Goal: Task Accomplishment & Management: Use online tool/utility

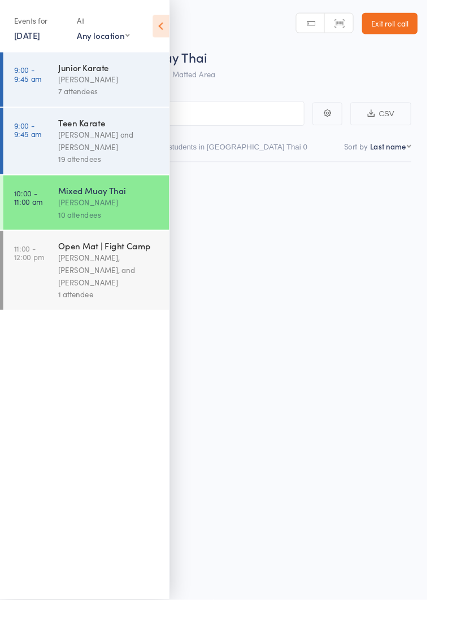
click at [167, 25] on icon at bounding box center [169, 28] width 17 height 24
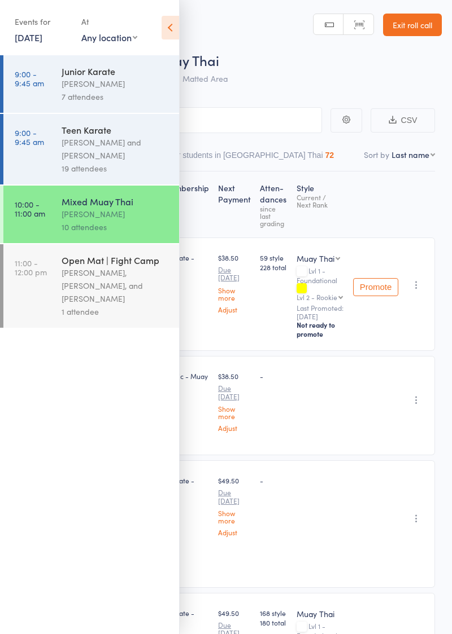
click at [129, 139] on div "[PERSON_NAME] and [PERSON_NAME]" at bounding box center [116, 149] width 108 height 26
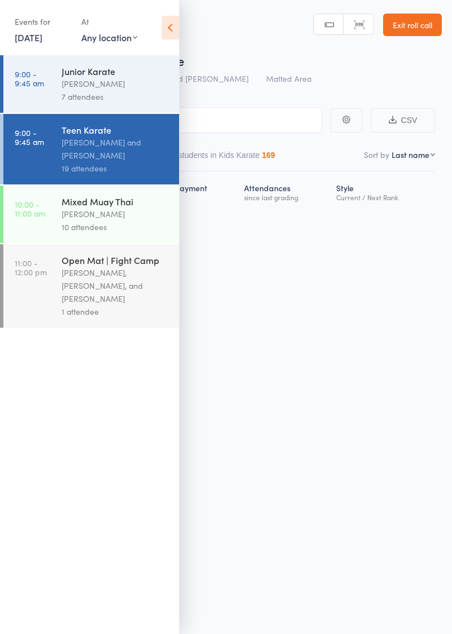
click at [119, 218] on div "[PERSON_NAME]" at bounding box center [116, 214] width 108 height 13
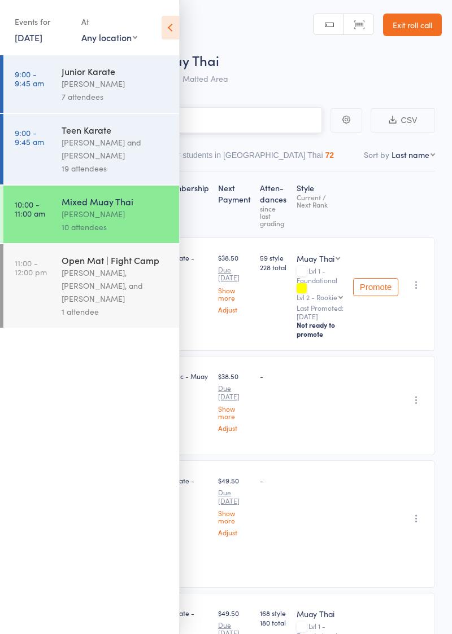
click at [241, 125] on input "search" at bounding box center [169, 120] width 305 height 26
click at [178, 31] on icon at bounding box center [169, 28] width 17 height 24
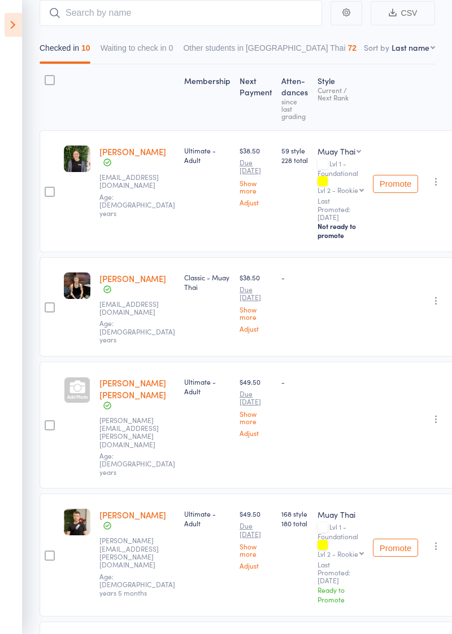
scroll to position [100, 0]
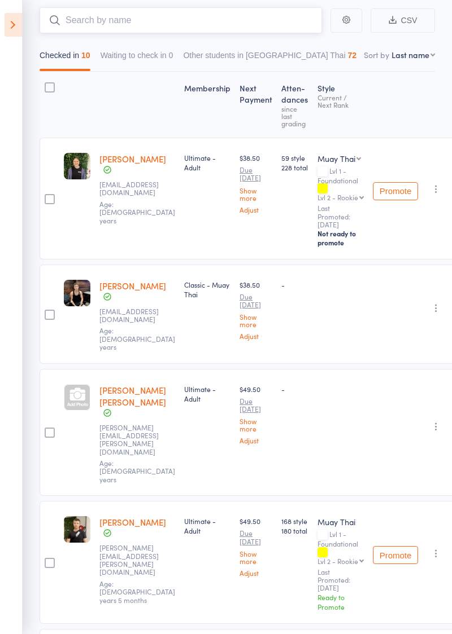
click at [209, 25] on input "search" at bounding box center [181, 20] width 282 height 26
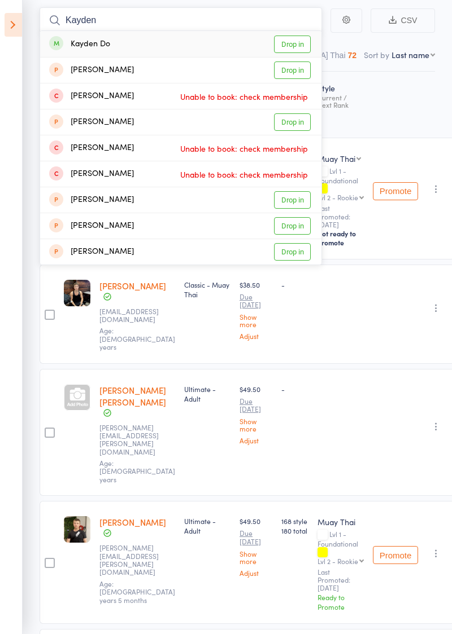
type input "Kayden"
click at [292, 41] on link "Drop in" at bounding box center [292, 44] width 37 height 17
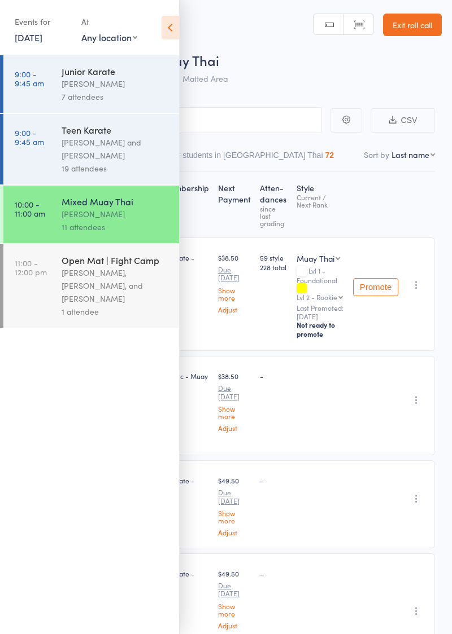
click at [122, 150] on div "[PERSON_NAME] and [PERSON_NAME]" at bounding box center [116, 149] width 108 height 26
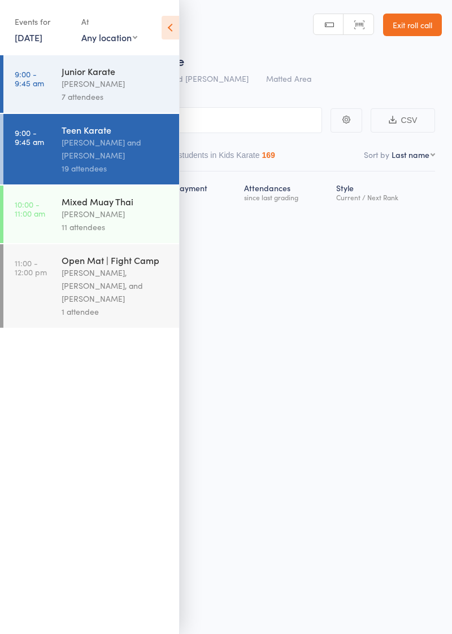
click at [112, 218] on div "[PERSON_NAME]" at bounding box center [116, 214] width 108 height 13
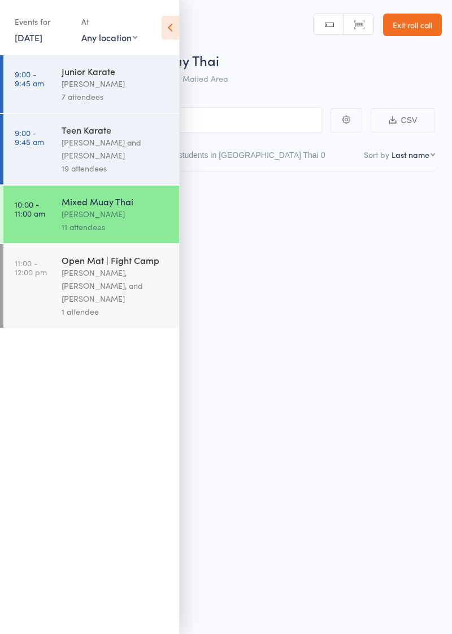
click at [164, 33] on icon at bounding box center [169, 28] width 17 height 24
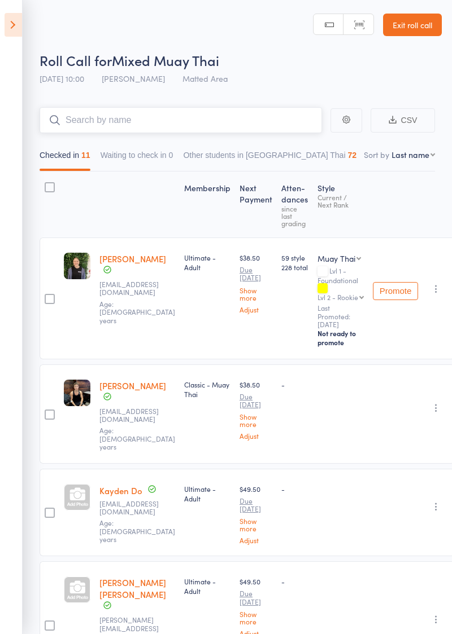
click at [185, 121] on input "search" at bounding box center [181, 120] width 282 height 26
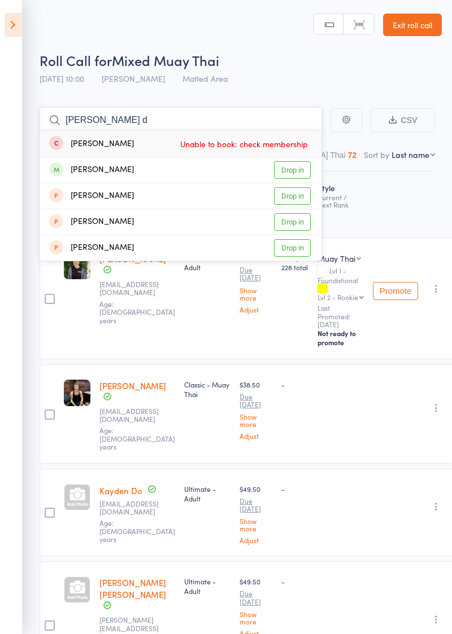
type input "[PERSON_NAME] d"
click at [297, 169] on link "Drop in" at bounding box center [292, 169] width 37 height 17
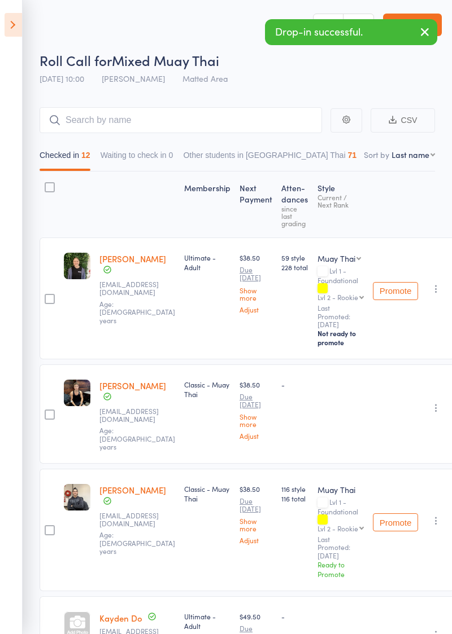
click at [17, 28] on icon at bounding box center [13, 25] width 17 height 24
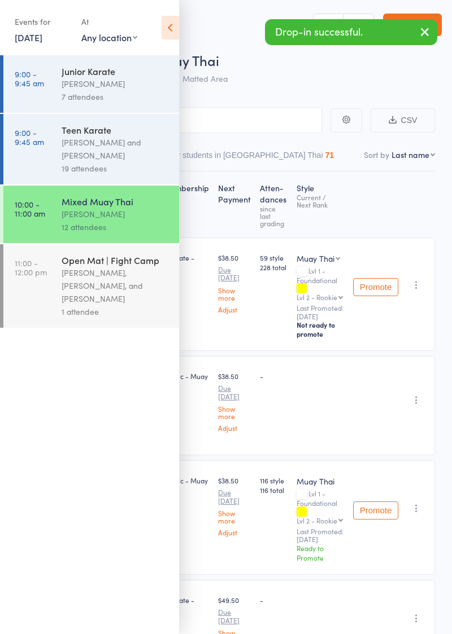
click at [120, 151] on div "[PERSON_NAME] and [PERSON_NAME]" at bounding box center [116, 149] width 108 height 26
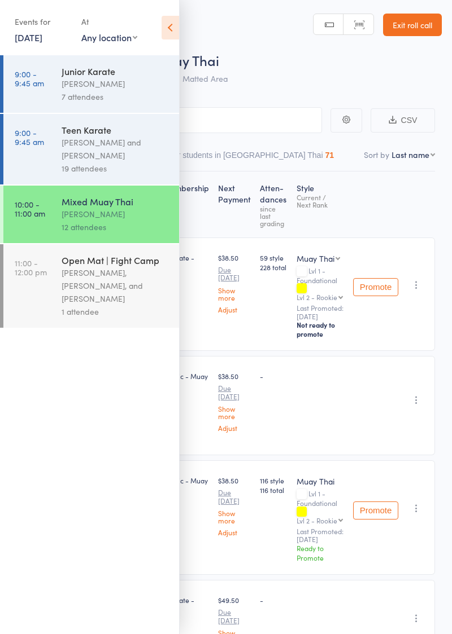
click at [43, 294] on link "11:00 - 12:00 pm Open Mat | Fight Camp [PERSON_NAME], [PERSON_NAME], and [PERSO…" at bounding box center [91, 286] width 176 height 84
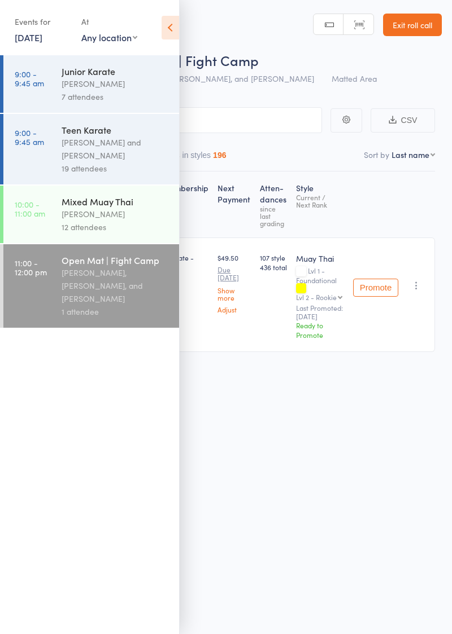
click at [172, 27] on icon at bounding box center [169, 28] width 17 height 24
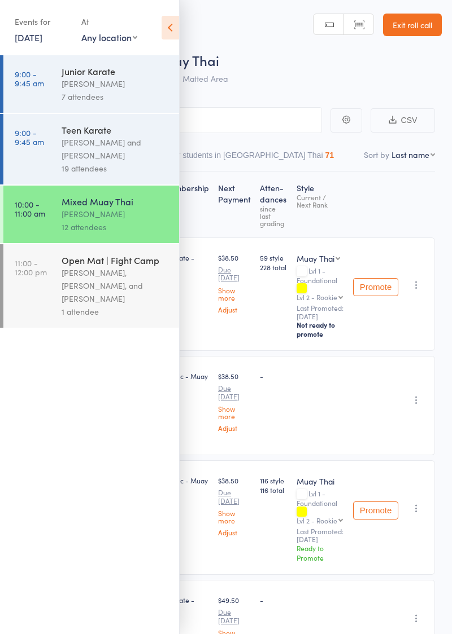
click at [170, 31] on icon at bounding box center [169, 28] width 17 height 24
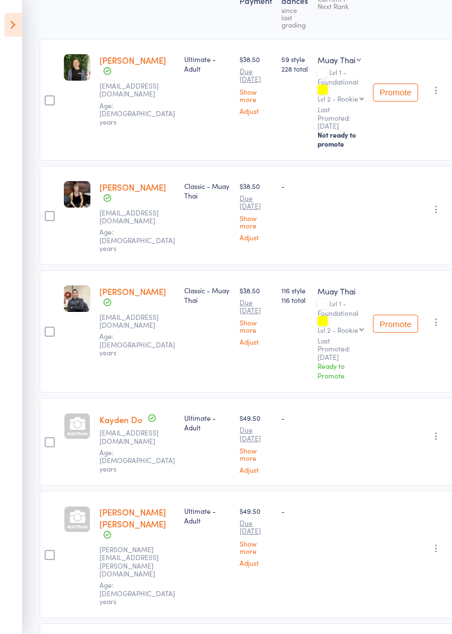
scroll to position [200, 0]
